Goal: Task Accomplishment & Management: Manage account settings

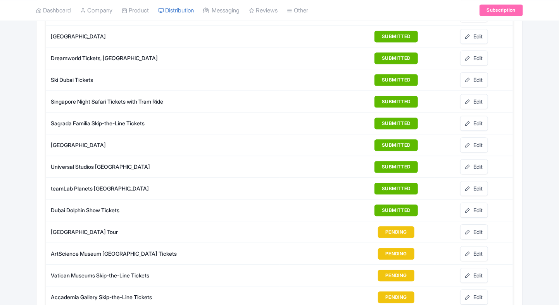
scroll to position [788, 0]
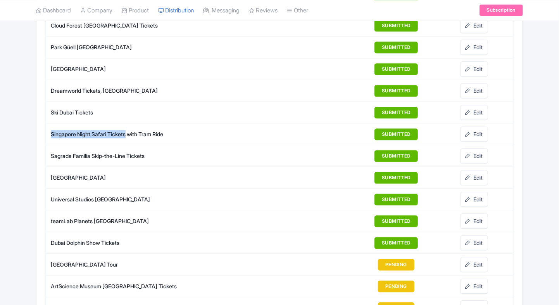
drag, startPoint x: 50, startPoint y: 128, endPoint x: 128, endPoint y: 130, distance: 78.4
click at [128, 130] on td "Singapore Night Safari Tickets with Tram Ride" at bounding box center [162, 134] width 233 height 22
copy div "Singapore Night Safari Tickets"
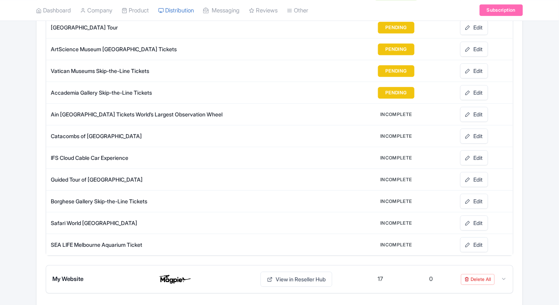
scroll to position [1025, 0]
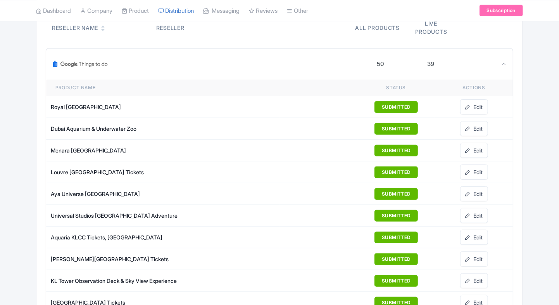
scroll to position [93, 0]
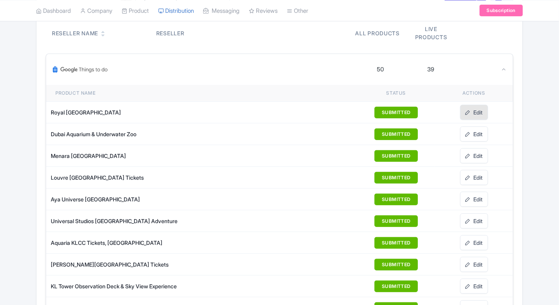
click at [486, 112] on link "Edit" at bounding box center [474, 112] width 28 height 15
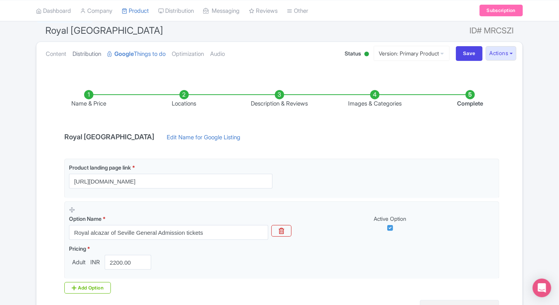
scroll to position [64, 0]
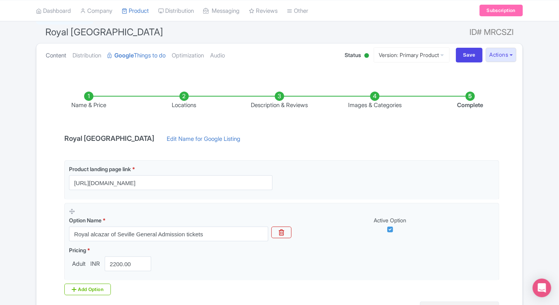
click at [53, 62] on link "Content" at bounding box center [56, 55] width 21 height 24
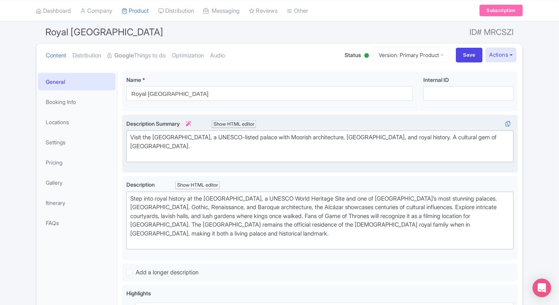
scroll to position [101, 0]
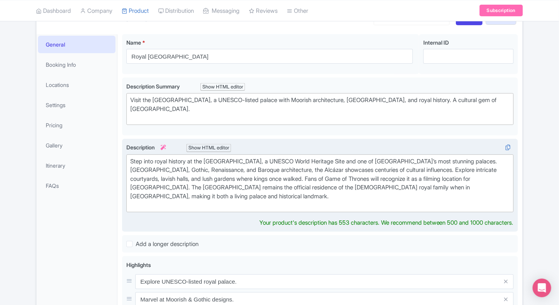
click at [180, 192] on div "Step into royal history at the Royal Alcázar of Seville, a UNESCO World Heritag…" at bounding box center [320, 183] width 380 height 52
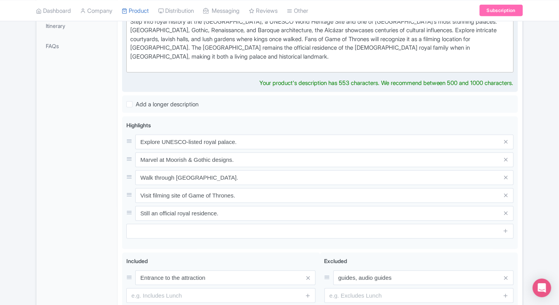
scroll to position [241, 0]
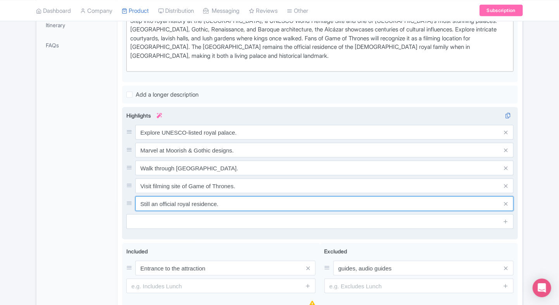
click at [341, 215] on div "Highlights i Explore UNESCO-listed royal palace. Marvel at Moorish & Gothic des…" at bounding box center [319, 170] width 387 height 118
click at [214, 140] on input "Still an official royal residence." at bounding box center [324, 132] width 378 height 15
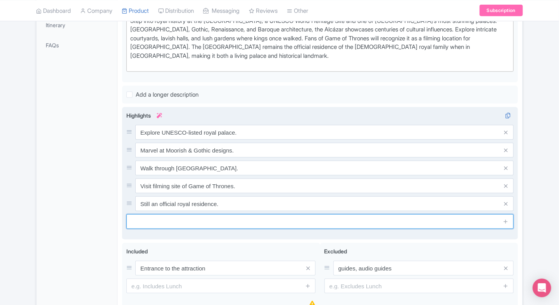
click at [212, 223] on input "text" at bounding box center [319, 221] width 387 height 15
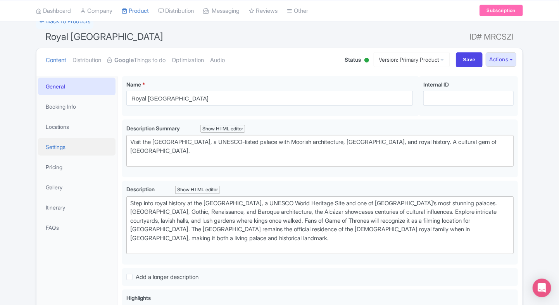
scroll to position [60, 0]
click at [143, 63] on link "Google Things to do" at bounding box center [136, 59] width 58 height 24
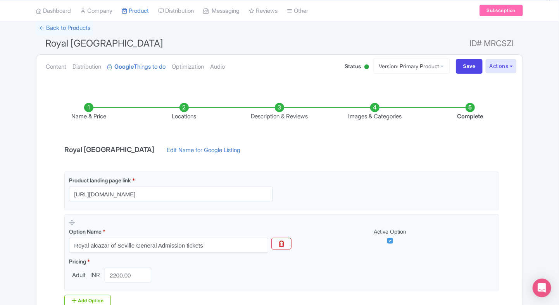
scroll to position [19, 0]
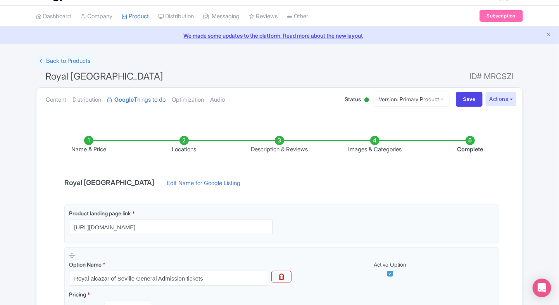
drag, startPoint x: 46, startPoint y: 79, endPoint x: 160, endPoint y: 81, distance: 114.0
click at [160, 81] on h1 "Royal Alcázar of Seville ID# MRCSZI" at bounding box center [279, 78] width 487 height 19
copy span "Royal Alcázar of Seville"
click at [34, 148] on div "← Back to Products Royal Alcázar of Seville ID# MRCSZI Content Distribution Goo…" at bounding box center [279, 226] width 496 height 345
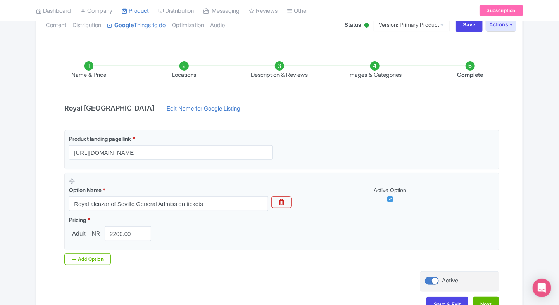
scroll to position [94, 0]
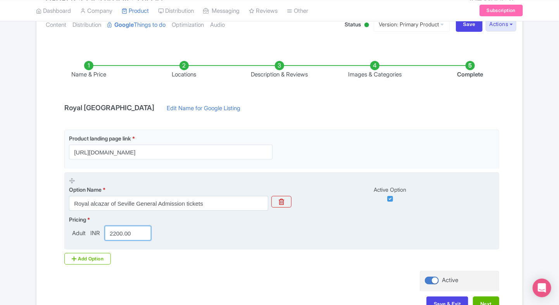
click at [117, 235] on input "2200.00" at bounding box center [128, 233] width 47 height 15
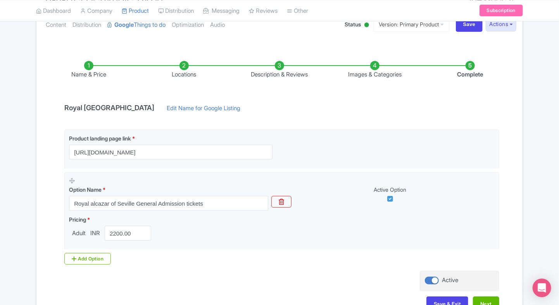
click at [144, 266] on div "Product landing page link * https://www.ticketex.co/activity/16/royal-alc-zar-o…" at bounding box center [280, 200] width 440 height 141
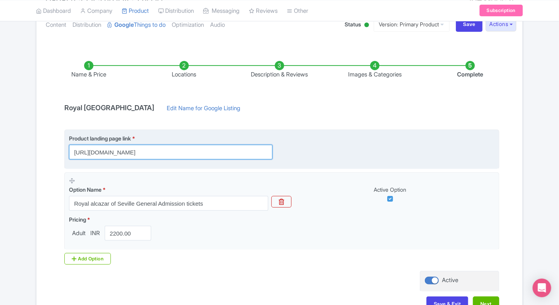
click at [171, 151] on input "https://www.ticketex.co/activity/16/royal-alc-zar-of-seville-tickets-spain-s-ol…" at bounding box center [171, 152] width 204 height 15
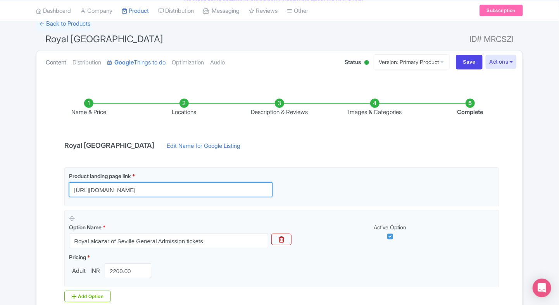
scroll to position [45, 0]
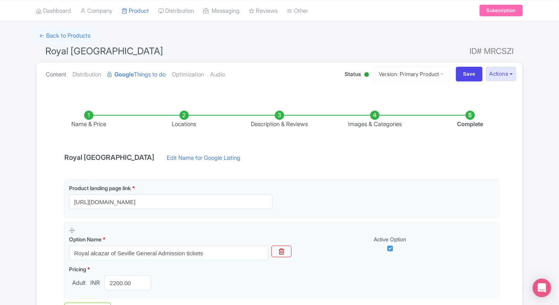
click at [60, 71] on link "Content" at bounding box center [56, 74] width 21 height 24
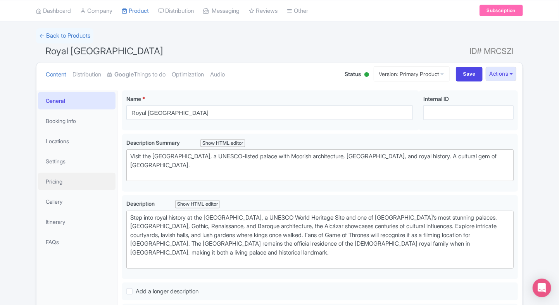
click at [55, 173] on link "Pricing" at bounding box center [77, 181] width 78 height 17
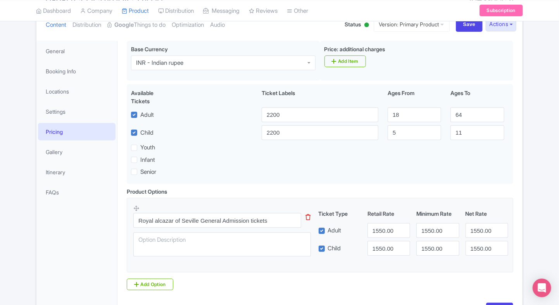
scroll to position [65, 0]
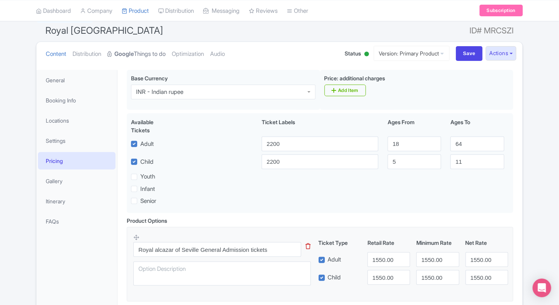
click at [129, 55] on strong "Google" at bounding box center [123, 54] width 19 height 9
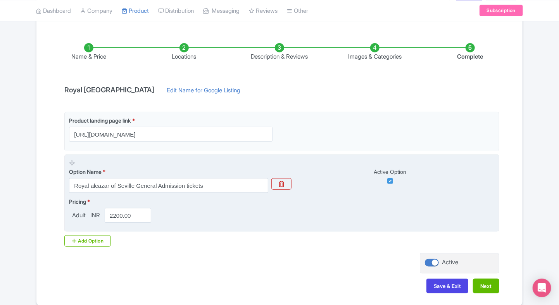
scroll to position [87, 0]
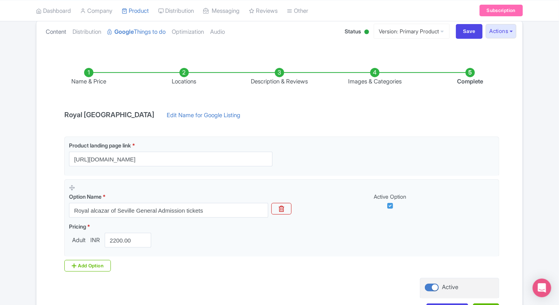
click at [53, 41] on link "Content" at bounding box center [56, 32] width 21 height 24
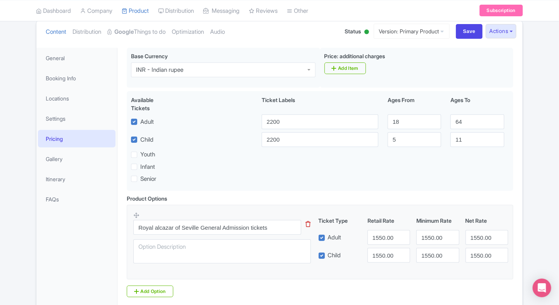
scroll to position [0, 0]
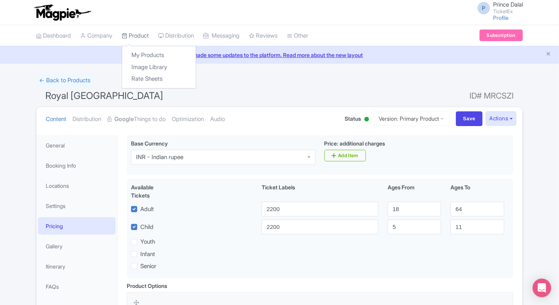
click at [127, 33] on icon at bounding box center [124, 35] width 5 height 5
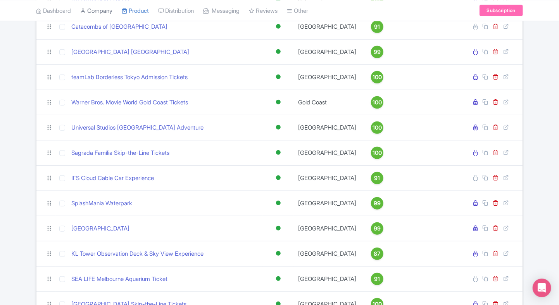
scroll to position [97, 0]
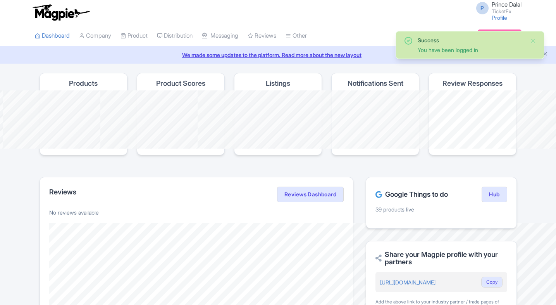
scroll to position [3, 0]
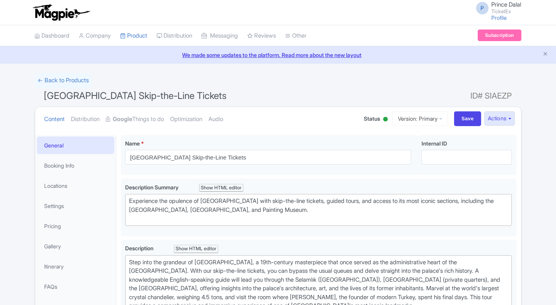
type trix-editor "<div>Step into the grandeur of Dolmabahçe Palace, a 19th-century masterpiece th…"
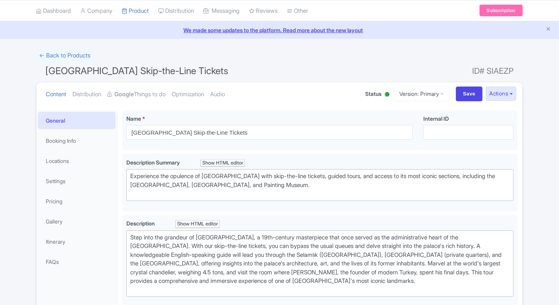
scroll to position [25, 0]
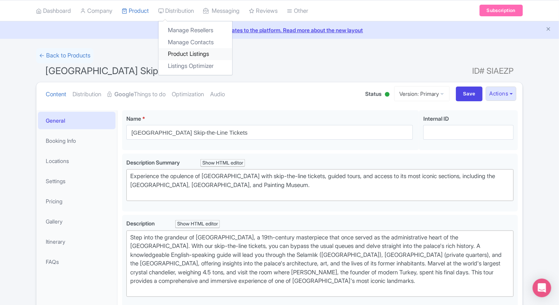
click at [187, 52] on link "Product Listings" at bounding box center [196, 54] width 74 height 12
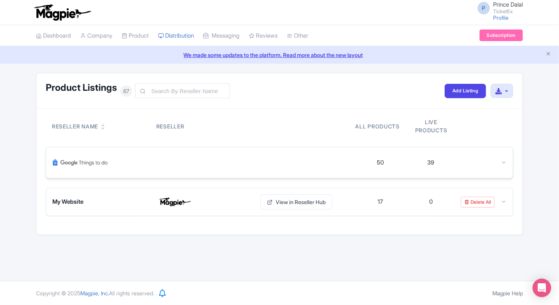
click at [512, 166] on div "50 39" at bounding box center [279, 162] width 467 height 31
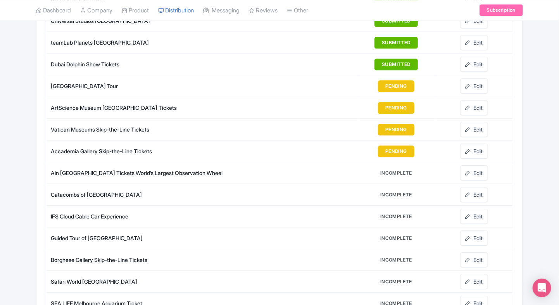
scroll to position [1007, 0]
